Goal: Information Seeking & Learning: Learn about a topic

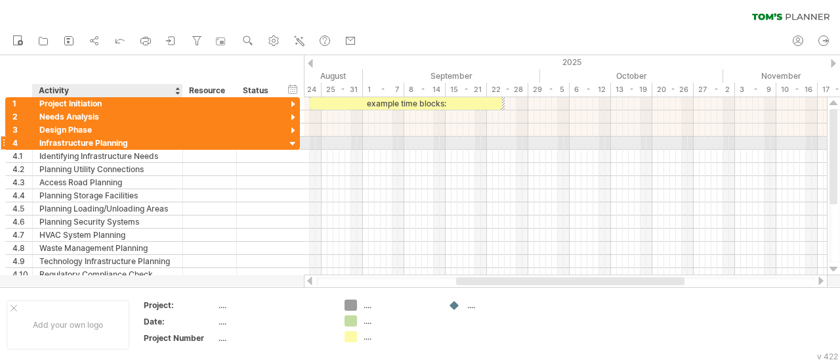
click at [67, 143] on div "Infrastructure Planning" at bounding box center [107, 143] width 137 height 12
click at [67, 143] on input "**********" at bounding box center [107, 143] width 137 height 12
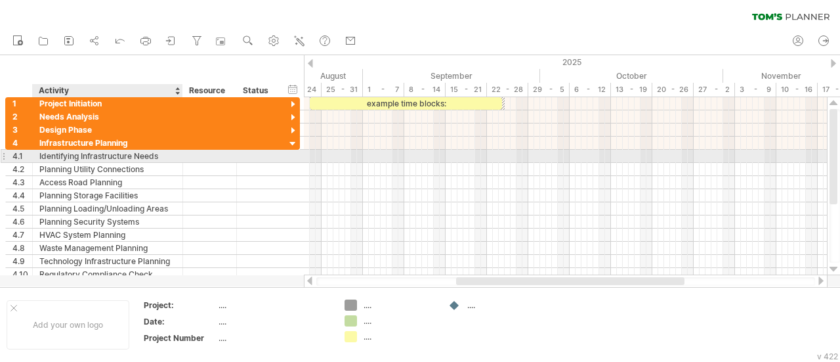
click at [93, 152] on div "Identifying Infrastructure Needs" at bounding box center [107, 156] width 137 height 12
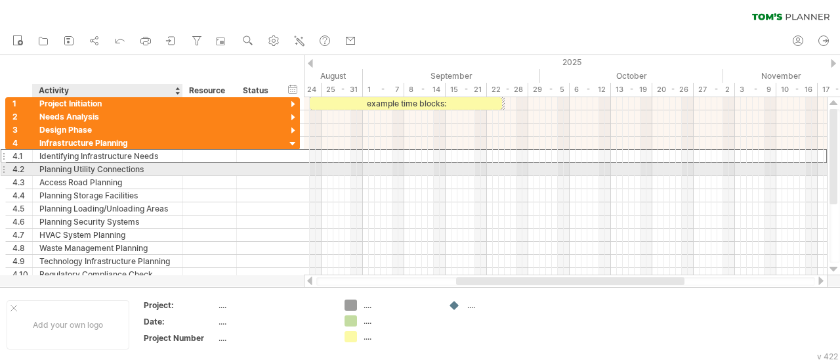
click at [48, 170] on div "Planning Utility Connections" at bounding box center [107, 169] width 137 height 12
click at [74, 176] on div "Access Road Planning" at bounding box center [107, 182] width 137 height 12
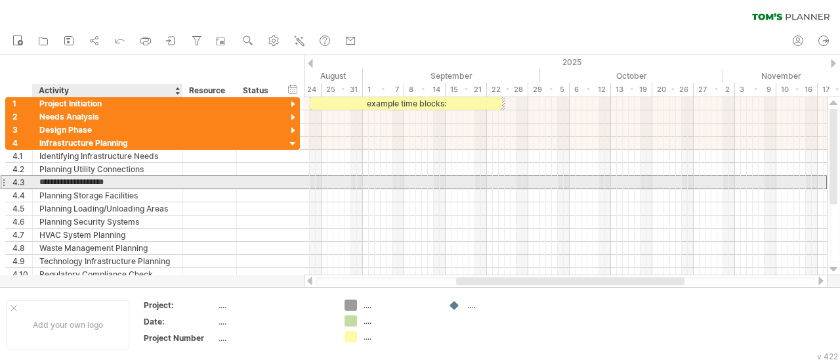
click at [70, 182] on input "**********" at bounding box center [107, 182] width 137 height 12
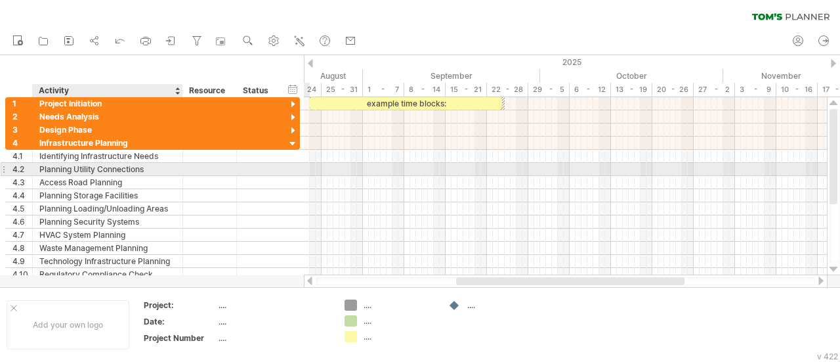
click at [71, 166] on div "Planning Utility Connections" at bounding box center [107, 169] width 137 height 12
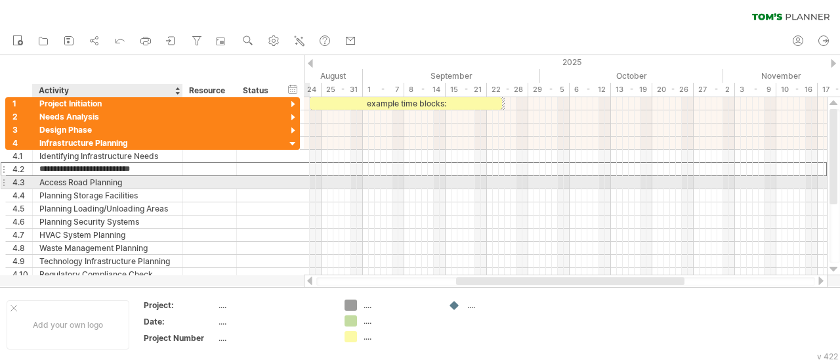
click at [61, 179] on div "Access Road Planning" at bounding box center [107, 182] width 137 height 12
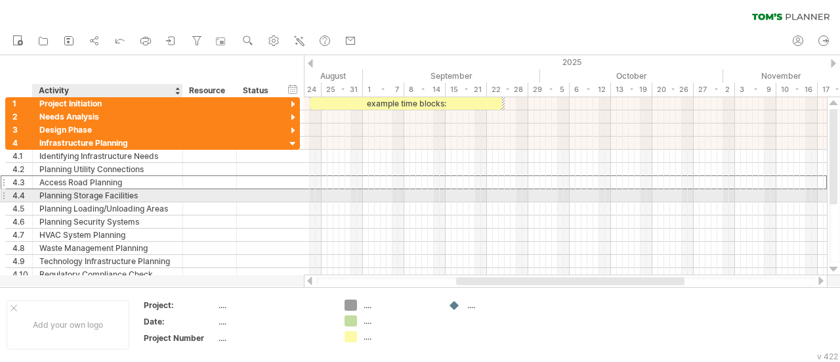
click at [79, 190] on div "Planning Storage Facilities" at bounding box center [107, 195] width 137 height 12
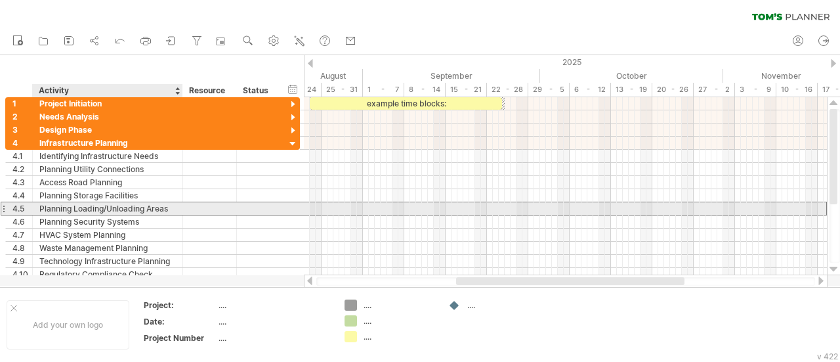
click at [54, 209] on div "Planning Loading/Unloading Areas" at bounding box center [107, 208] width 137 height 12
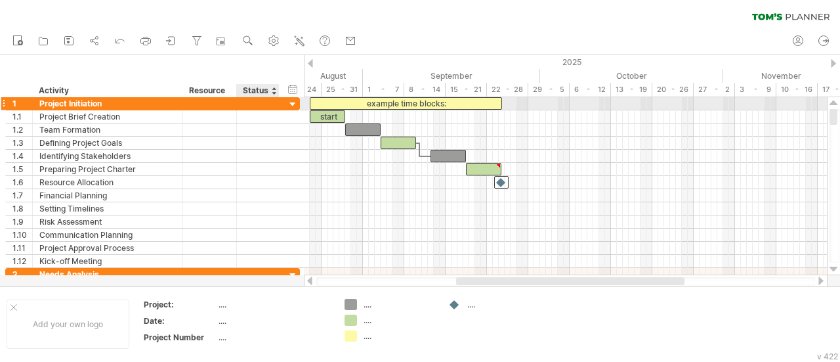
click at [295, 104] on div at bounding box center [293, 104] width 12 height 12
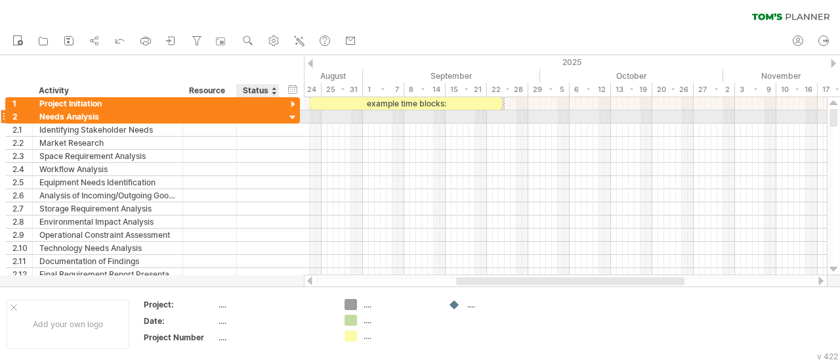
click at [293, 117] on div at bounding box center [293, 118] width 12 height 12
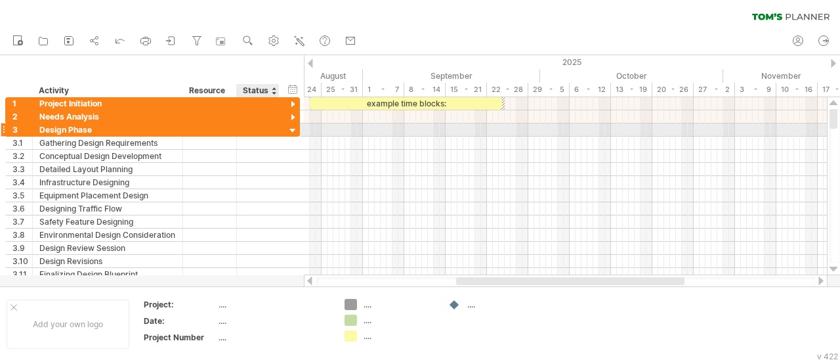
click at [293, 129] on div at bounding box center [293, 131] width 12 height 12
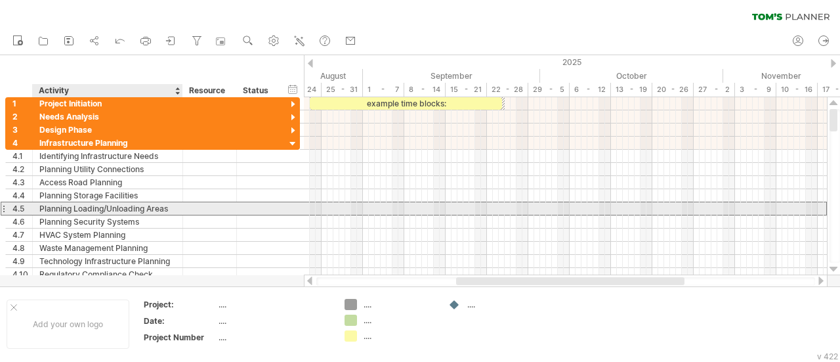
click at [62, 205] on div "Planning Loading/Unloading Areas" at bounding box center [107, 208] width 137 height 12
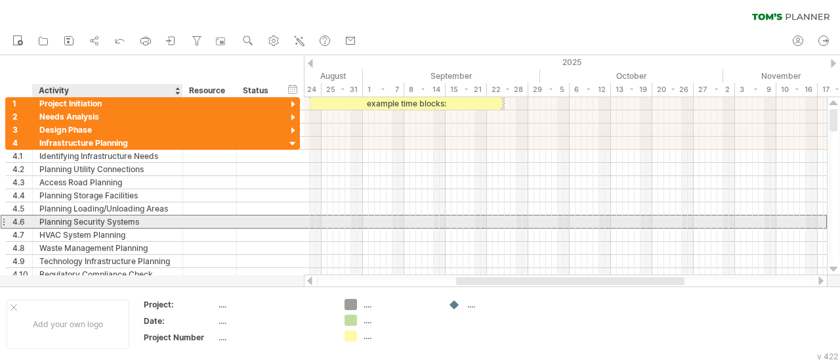
click at [75, 225] on div "**********" at bounding box center [152, 222] width 295 height 14
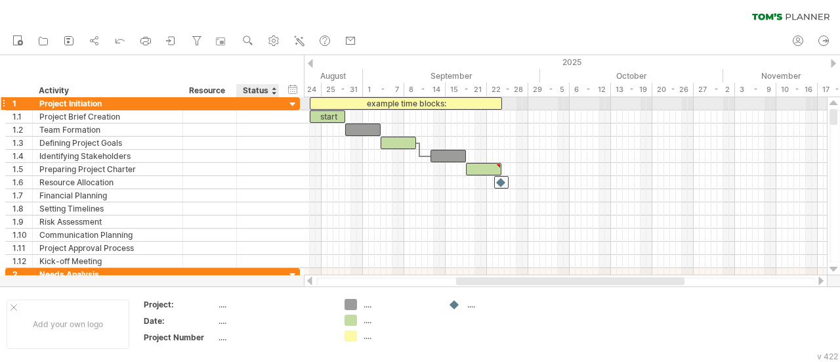
click at [290, 99] on div at bounding box center [293, 104] width 12 height 12
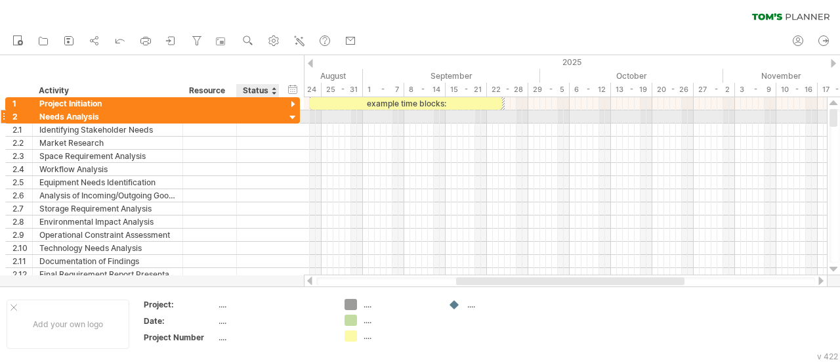
click at [291, 116] on div at bounding box center [293, 118] width 12 height 12
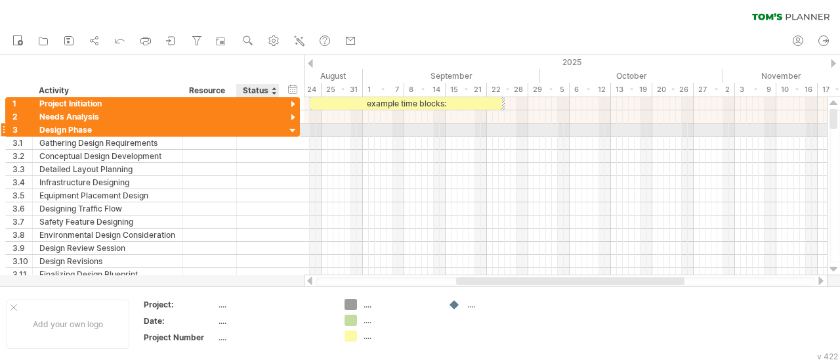
click at [291, 132] on div at bounding box center [293, 131] width 12 height 12
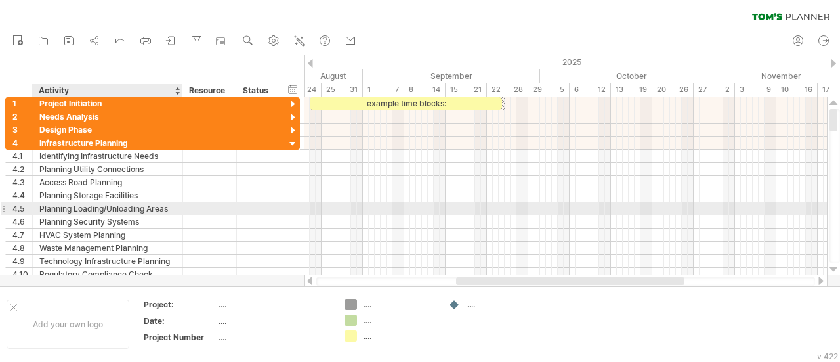
click at [106, 209] on div "Planning Loading/Unloading Areas" at bounding box center [107, 208] width 137 height 12
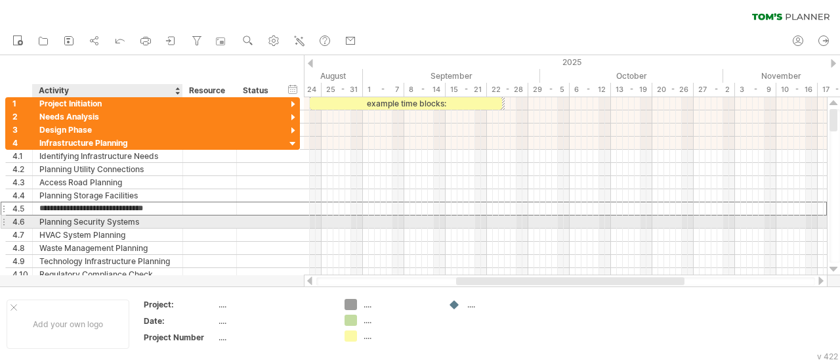
click at [84, 223] on div "Planning Security Systems" at bounding box center [107, 221] width 137 height 12
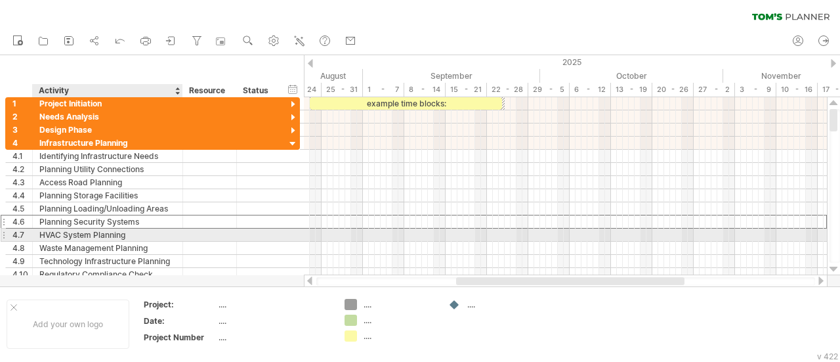
click at [68, 234] on div "HVAC System Planning" at bounding box center [107, 234] width 137 height 12
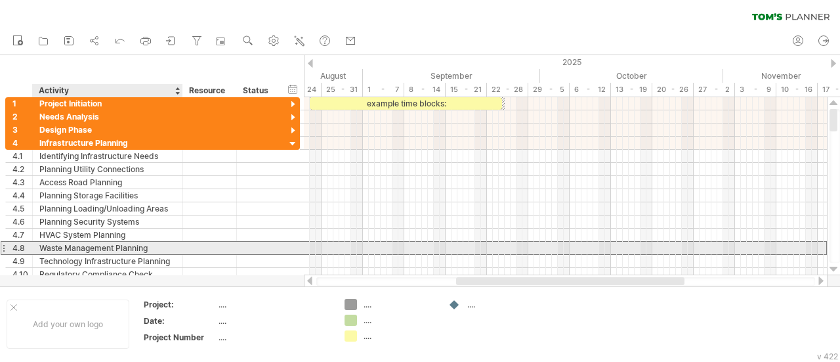
click at [84, 247] on div "Waste Management Planning" at bounding box center [107, 248] width 137 height 12
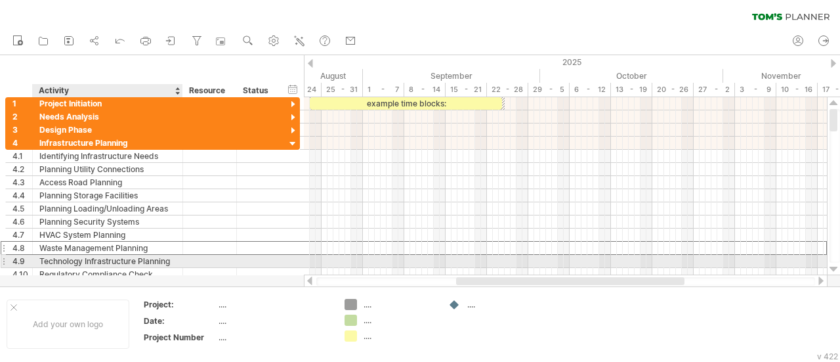
click at [72, 257] on div "Technology Infrastructure Planning" at bounding box center [107, 261] width 137 height 12
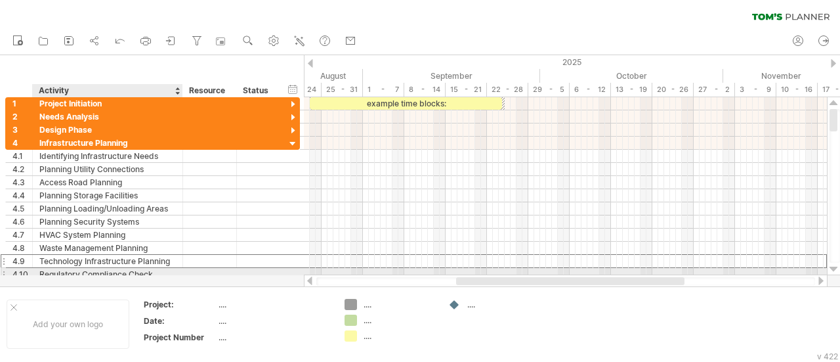
click at [62, 268] on div "Regulatory Compliance Check" at bounding box center [107, 274] width 137 height 12
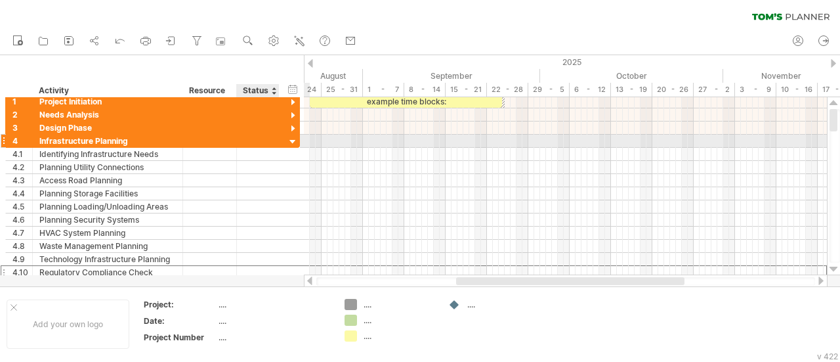
click at [290, 138] on div at bounding box center [293, 142] width 12 height 12
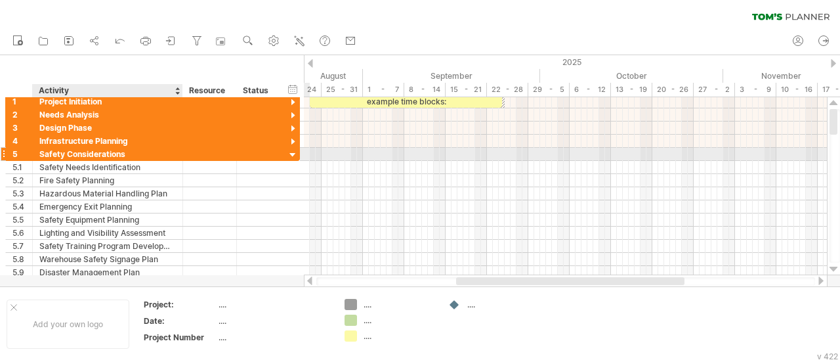
click at [91, 152] on div "Safety Considerations" at bounding box center [107, 154] width 137 height 12
click at [91, 152] on input "**********" at bounding box center [107, 154] width 137 height 12
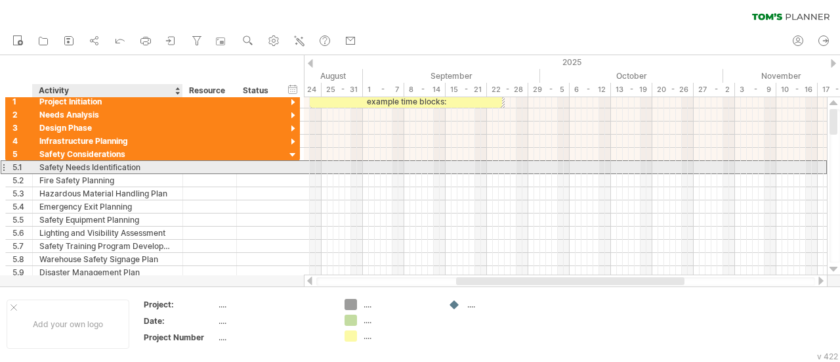
click at [83, 166] on div "Safety Needs Identification" at bounding box center [107, 167] width 137 height 12
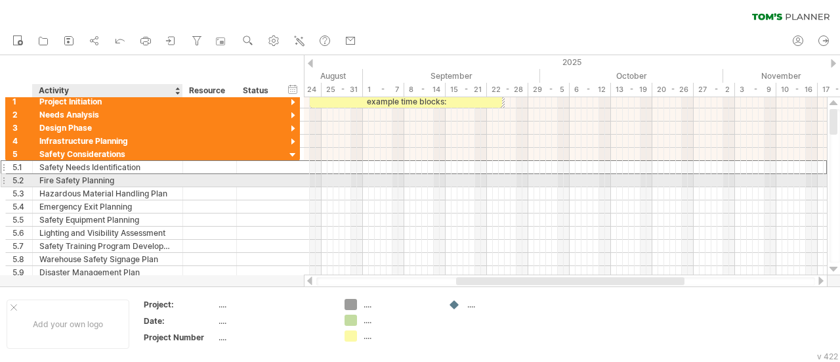
click at [53, 175] on div "Fire Safety Planning" at bounding box center [107, 180] width 137 height 12
click at [53, 175] on input "**********" at bounding box center [107, 180] width 137 height 12
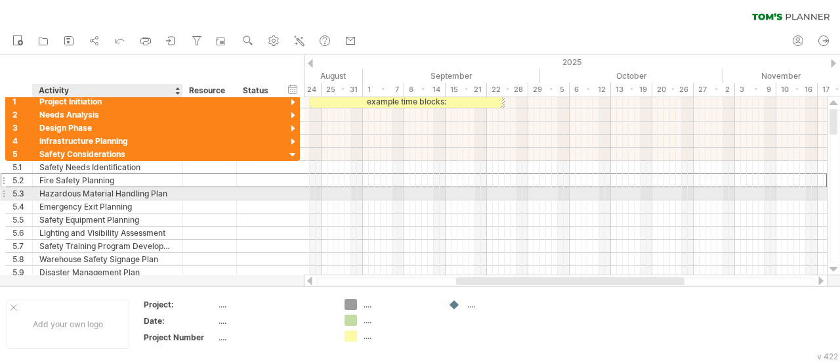
click at [58, 194] on div "Hazardous Material Handling Plan" at bounding box center [107, 193] width 137 height 12
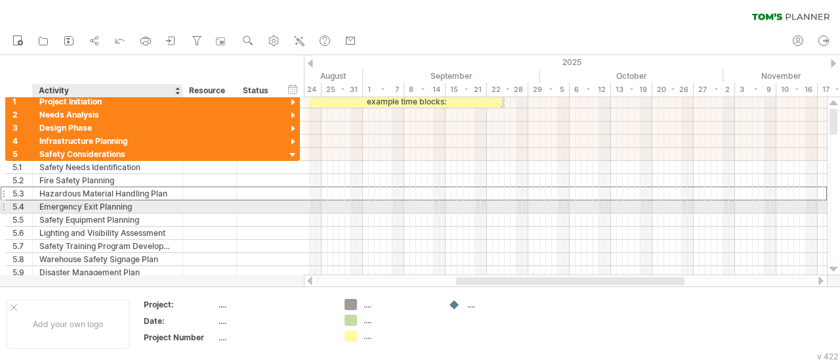
click at [49, 201] on div "Emergency Exit Planning" at bounding box center [107, 206] width 137 height 12
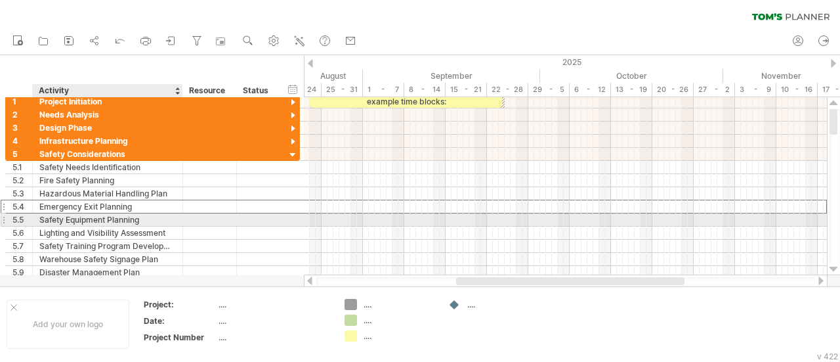
click at [56, 218] on div "Safety Equipment Planning" at bounding box center [107, 219] width 137 height 12
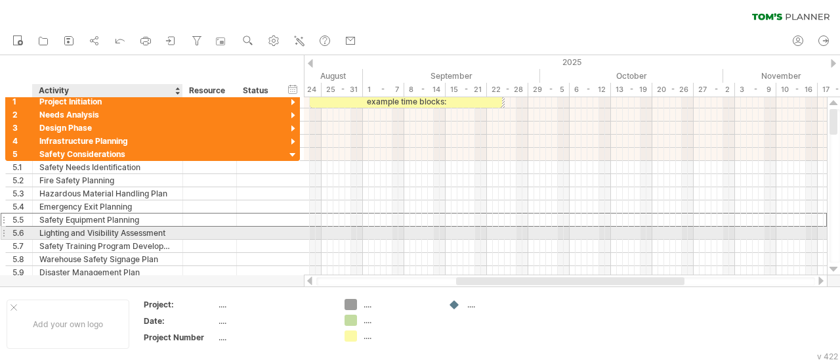
click at [53, 229] on div "Lighting and Visibility Assessment" at bounding box center [107, 232] width 137 height 12
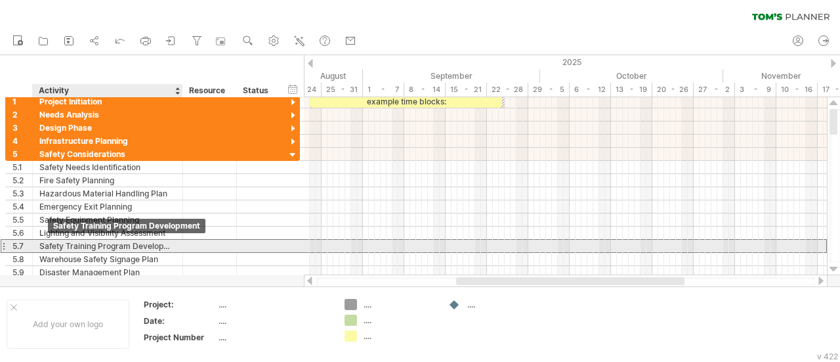
click at [56, 246] on div "Safety Training Program Development" at bounding box center [107, 246] width 137 height 12
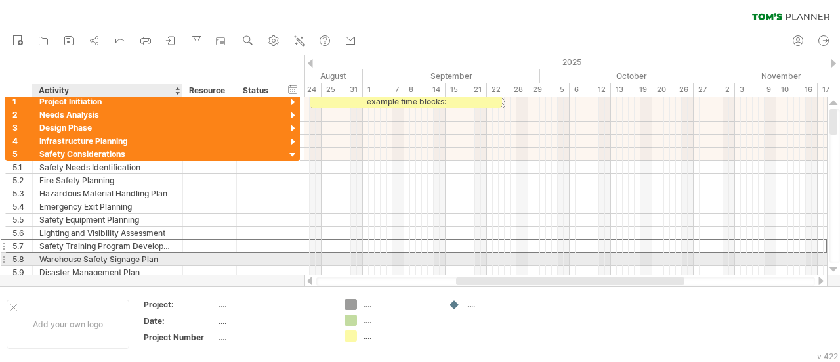
click at [68, 254] on div "Warehouse Safety Signage Plan" at bounding box center [107, 259] width 137 height 12
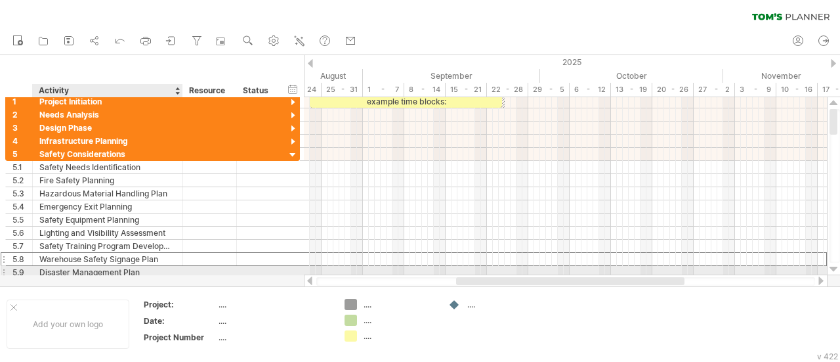
click at [60, 270] on div "Disaster Management Plan" at bounding box center [107, 272] width 137 height 12
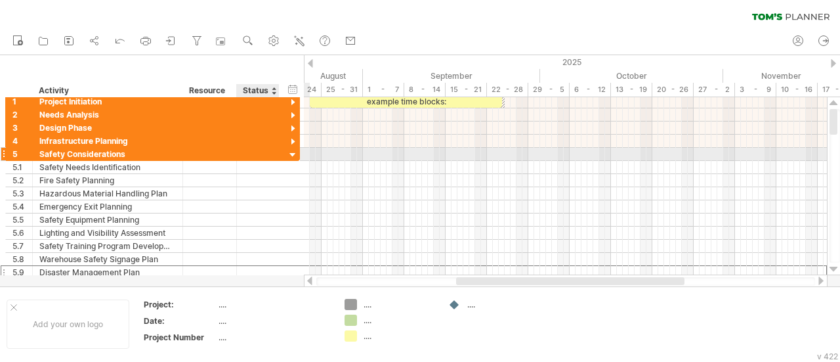
click at [291, 153] on div at bounding box center [293, 155] width 12 height 12
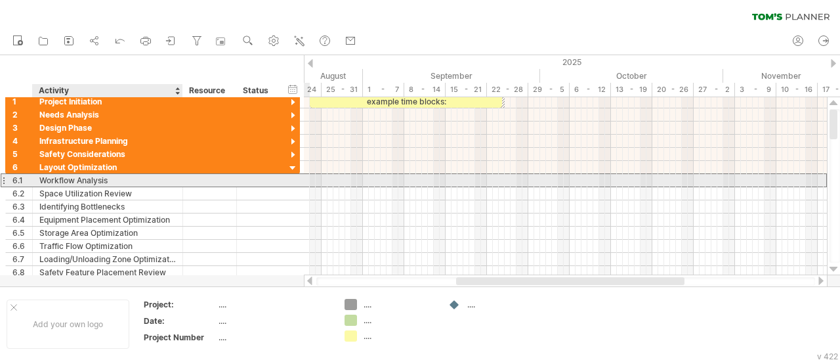
click at [74, 177] on div "Workflow Analysis" at bounding box center [107, 180] width 137 height 12
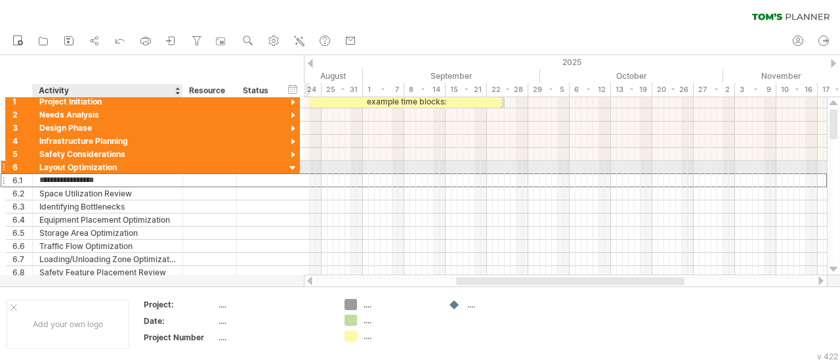
click at [54, 162] on div "Layout Optimization" at bounding box center [107, 167] width 137 height 12
click at [54, 162] on input "**********" at bounding box center [107, 167] width 137 height 12
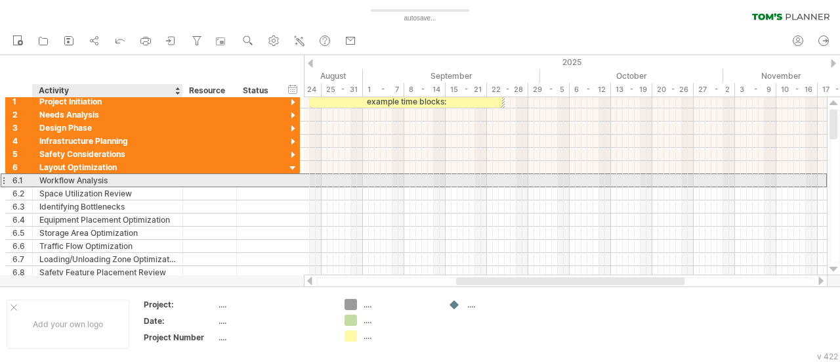
click at [77, 178] on div "Workflow Analysis" at bounding box center [107, 180] width 137 height 12
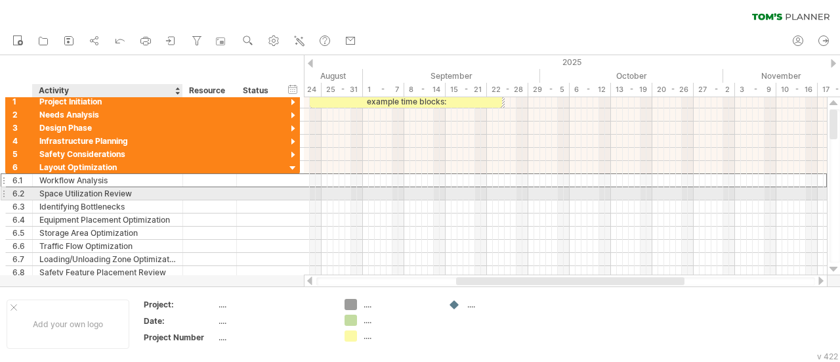
click at [53, 194] on div "Space Utilization Review" at bounding box center [107, 193] width 137 height 12
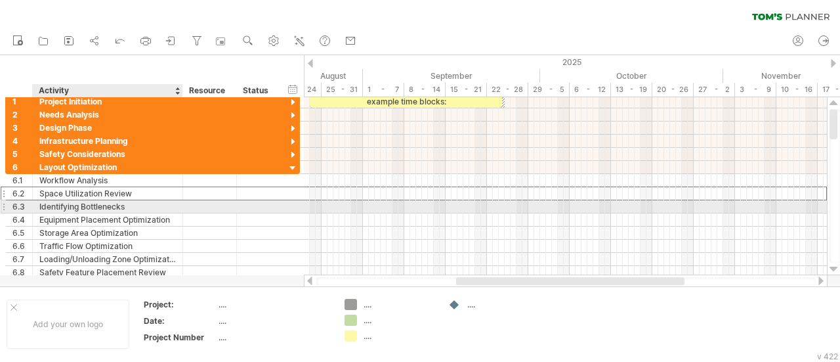
click at [56, 201] on div "Identifying Bottlenecks" at bounding box center [107, 206] width 137 height 12
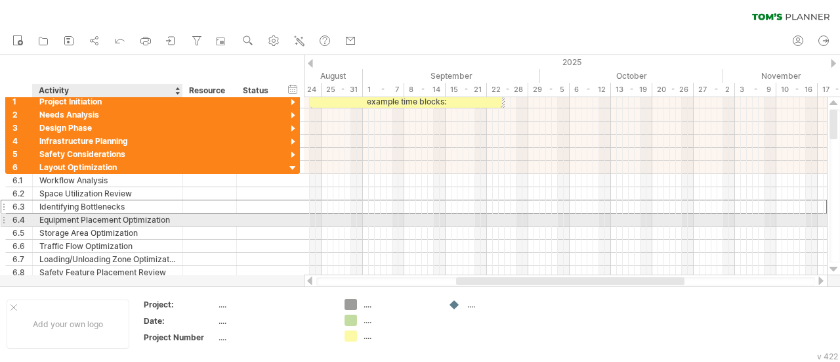
click at [47, 217] on div "Equipment Placement Optimization" at bounding box center [107, 219] width 137 height 12
click at [47, 217] on input "**********" at bounding box center [107, 219] width 137 height 12
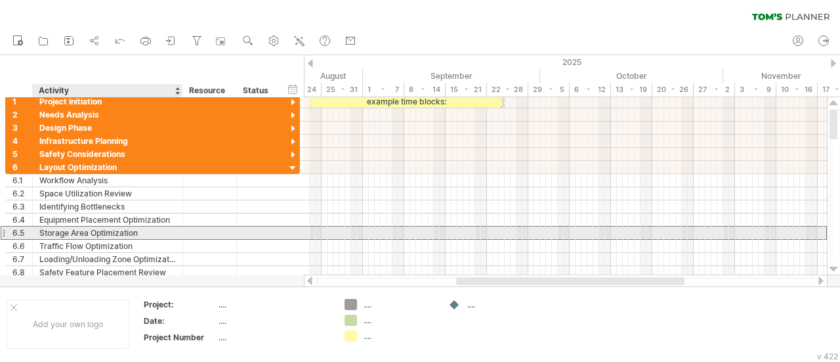
click at [67, 228] on div "Storage Area Optimization" at bounding box center [107, 232] width 137 height 12
click at [62, 232] on div "Storage Area Optimization" at bounding box center [107, 232] width 137 height 12
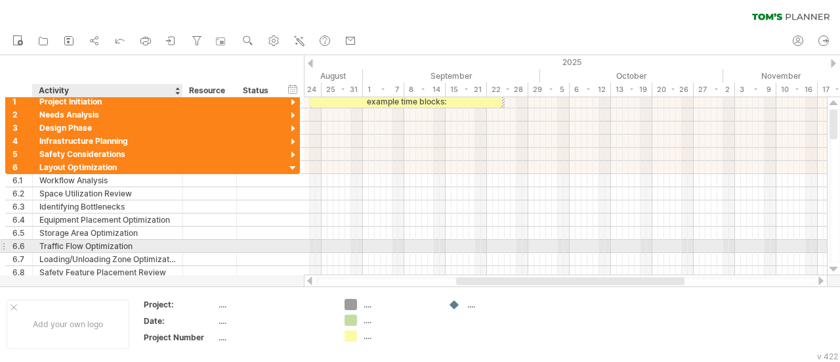
click at [51, 244] on div "Traffic Flow Optimization" at bounding box center [107, 246] width 137 height 12
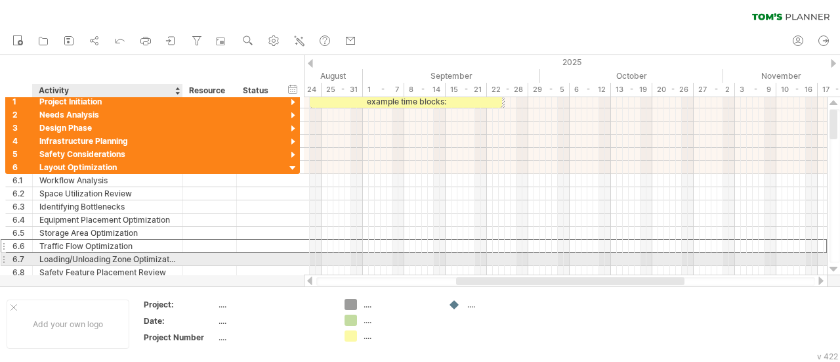
click at [73, 258] on div "Loading/Unloading Zone Optimization" at bounding box center [107, 259] width 137 height 12
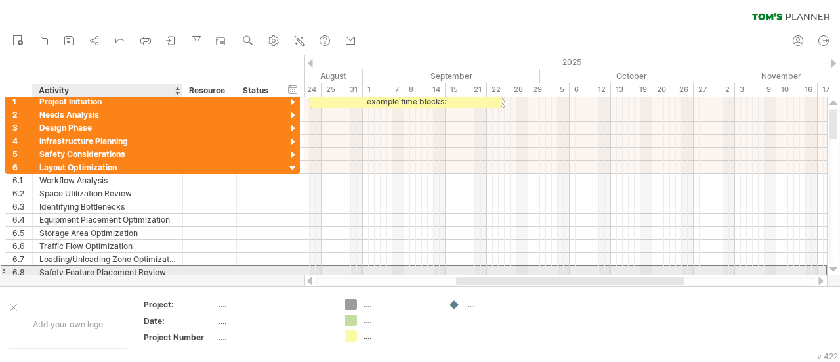
click at [54, 267] on div "Safety Feature Placement Review" at bounding box center [107, 272] width 137 height 12
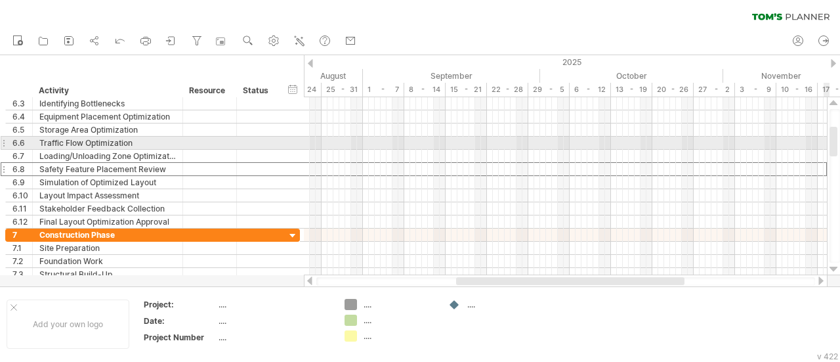
drag, startPoint x: 832, startPoint y: 123, endPoint x: 831, endPoint y: 140, distance: 17.1
click at [831, 140] on div at bounding box center [834, 142] width 8 height 30
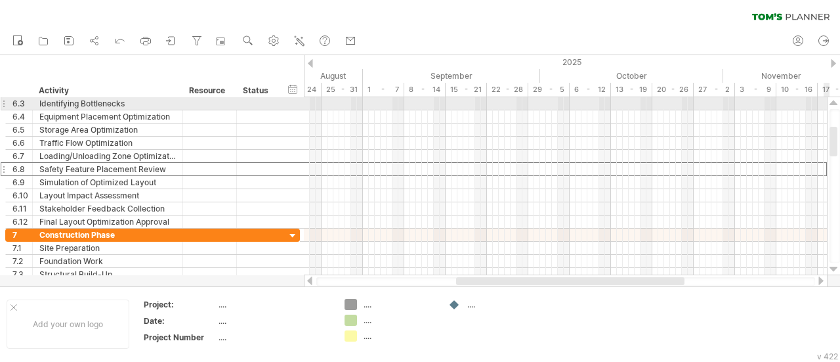
click at [834, 102] on div at bounding box center [834, 103] width 9 height 11
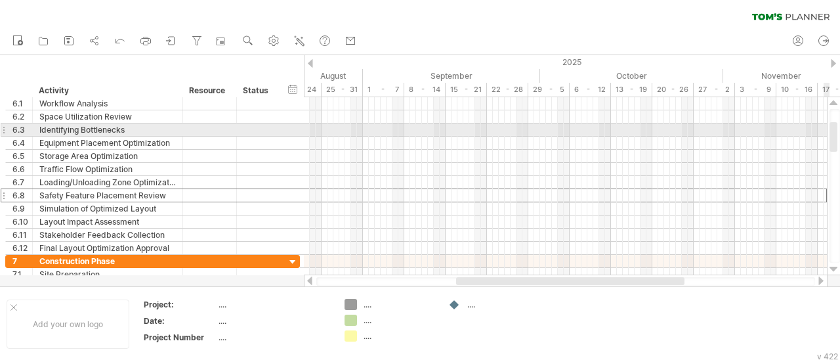
click at [834, 102] on div at bounding box center [834, 103] width 9 height 11
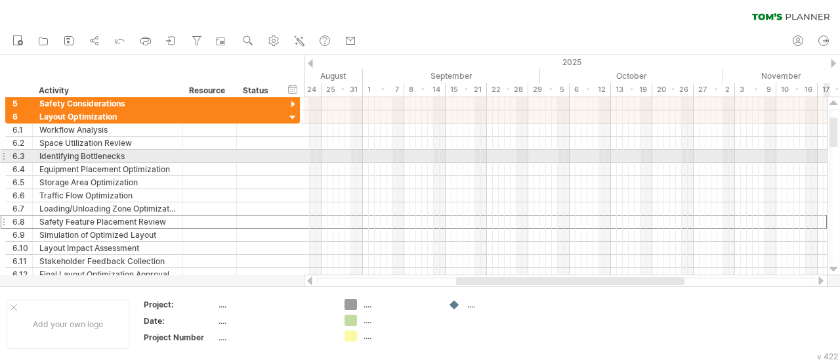
click at [834, 102] on div at bounding box center [834, 103] width 9 height 11
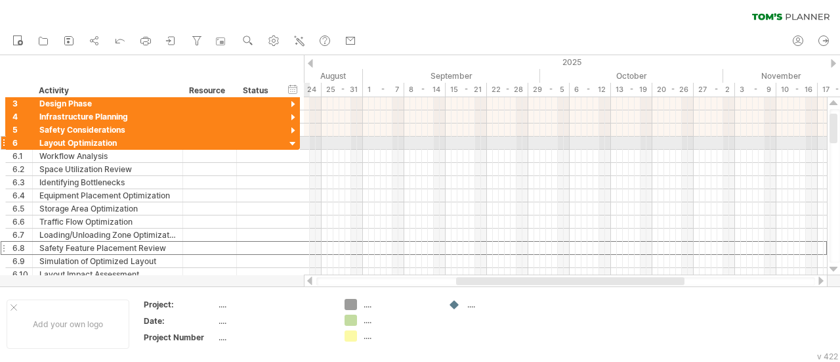
click at [290, 142] on div at bounding box center [293, 144] width 12 height 12
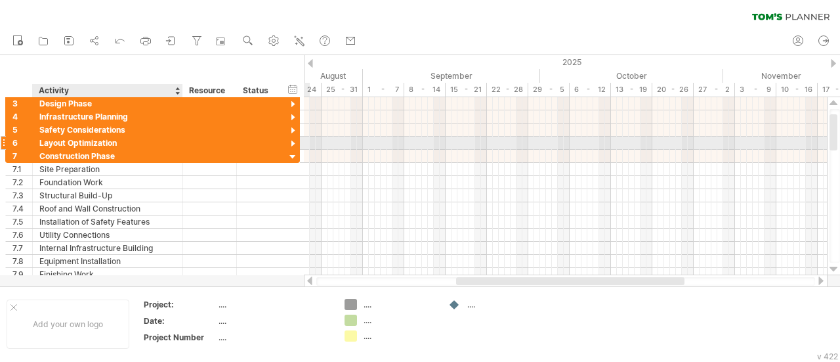
click at [79, 144] on div "Layout Optimization" at bounding box center [107, 143] width 137 height 12
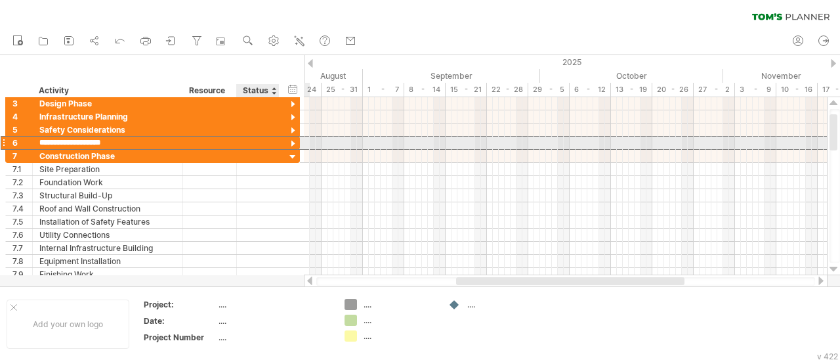
click at [291, 141] on div at bounding box center [293, 144] width 12 height 12
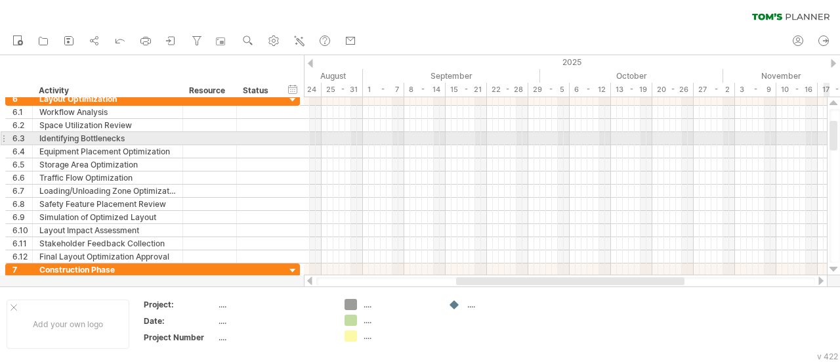
drag, startPoint x: 835, startPoint y: 123, endPoint x: 832, endPoint y: 130, distance: 7.7
click at [832, 130] on div at bounding box center [834, 136] width 8 height 30
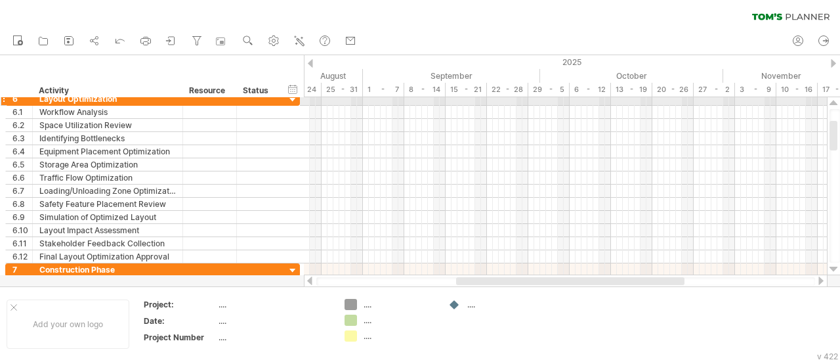
click at [836, 100] on div at bounding box center [834, 103] width 9 height 11
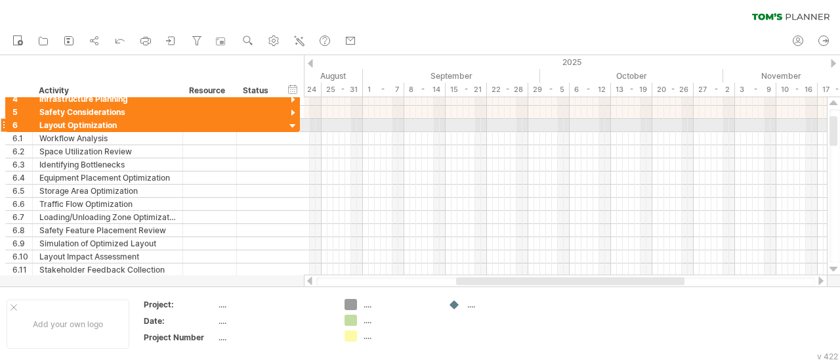
click at [836, 100] on div at bounding box center [834, 103] width 9 height 11
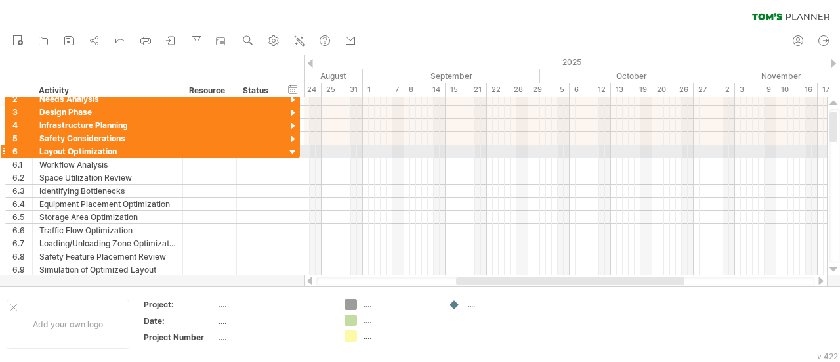
click at [836, 100] on div at bounding box center [834, 103] width 9 height 11
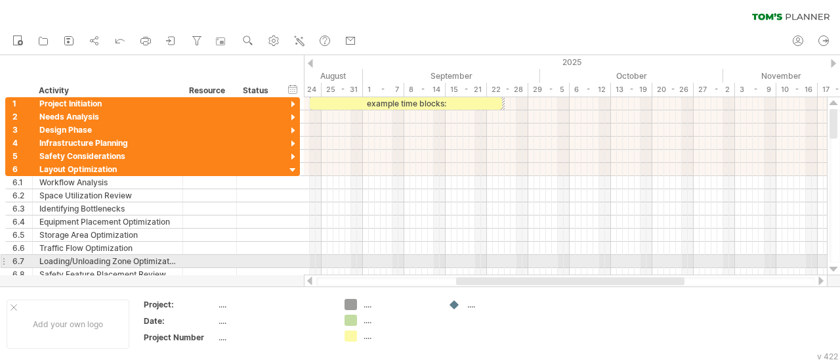
click at [834, 267] on div at bounding box center [834, 269] width 9 height 11
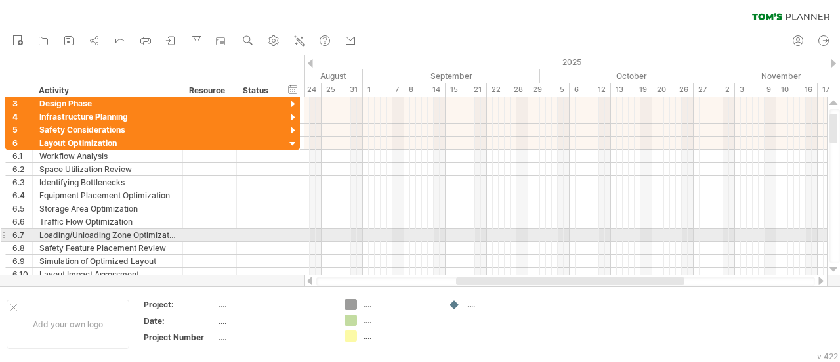
click at [834, 267] on div at bounding box center [834, 269] width 9 height 11
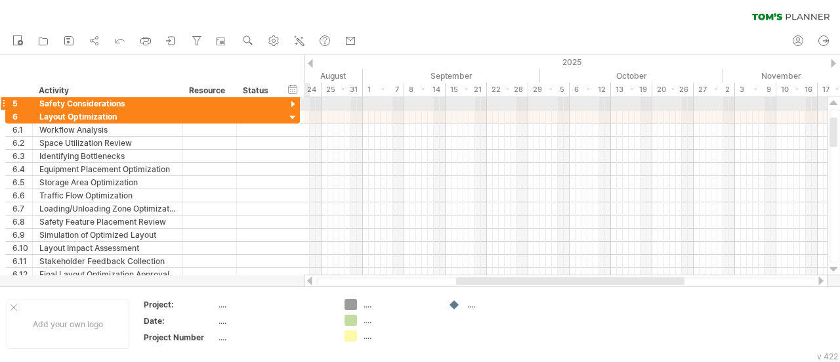
click at [292, 102] on div at bounding box center [293, 104] width 12 height 12
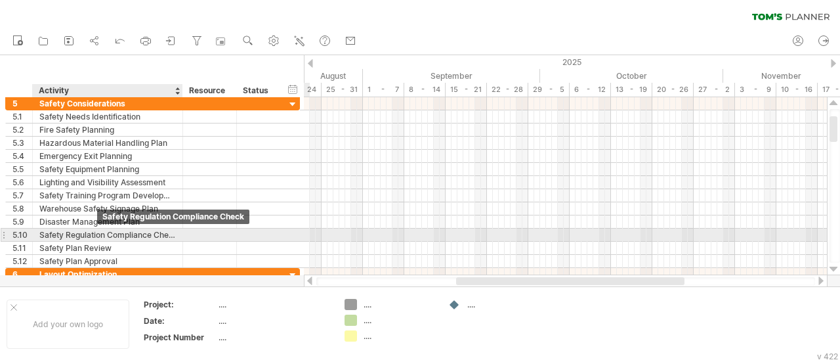
click at [89, 233] on div "Safety Regulation Compliance Check" at bounding box center [107, 234] width 137 height 12
click at [72, 233] on div "Safety Regulation Compliance Check" at bounding box center [107, 234] width 137 height 12
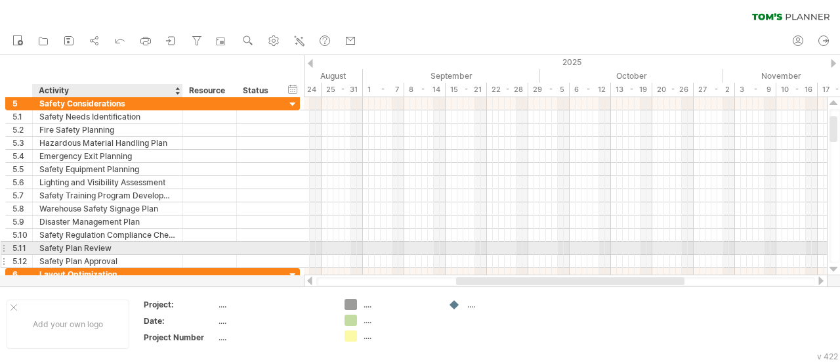
click at [72, 255] on div "Safety Plan Approval" at bounding box center [107, 261] width 137 height 12
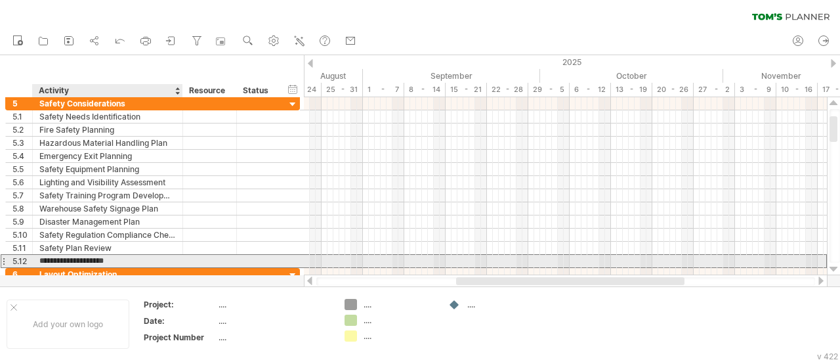
click at [62, 261] on input "**********" at bounding box center [107, 261] width 137 height 12
